Goal: Information Seeking & Learning: Learn about a topic

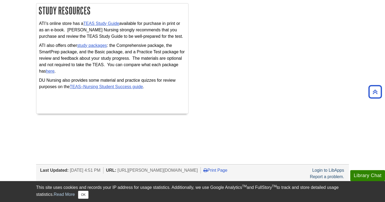
scroll to position [337, 0]
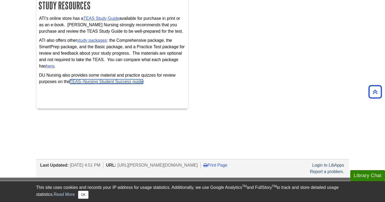
click at [116, 79] on link "TEAS–Nursing Student Success guide" at bounding box center [106, 81] width 73 height 5
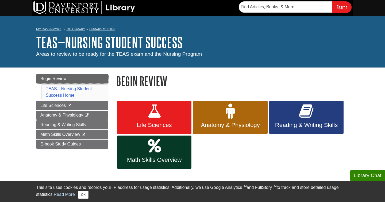
click at [58, 80] on span "Begin Review" at bounding box center [53, 78] width 26 height 5
